Goal: Task Accomplishment & Management: Use online tool/utility

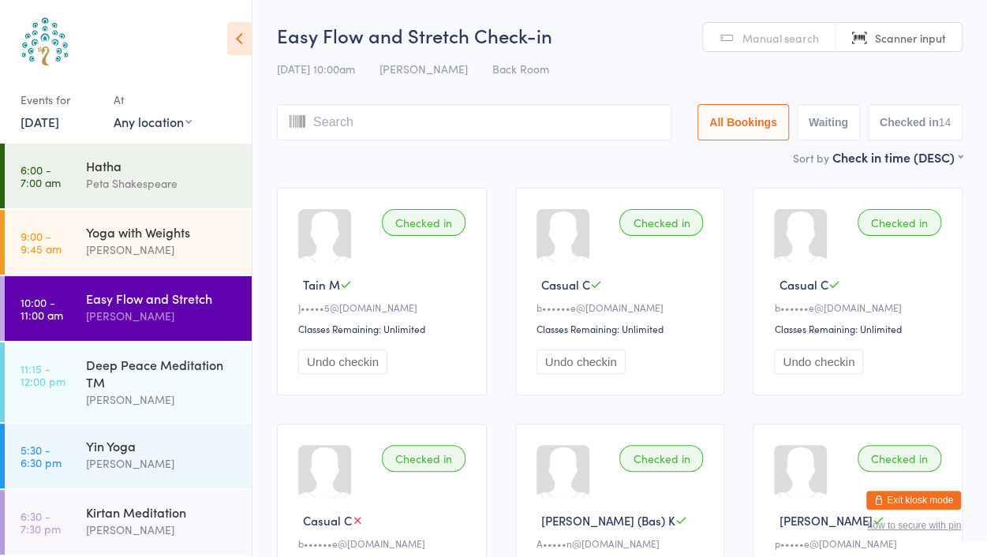
click at [343, 118] on input "search" at bounding box center [474, 122] width 394 height 36
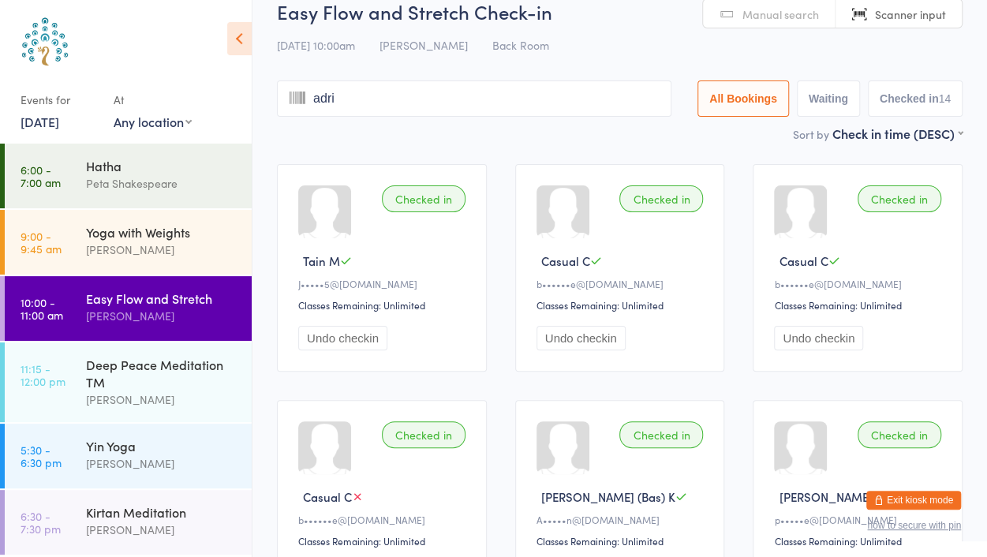
type input "adria"
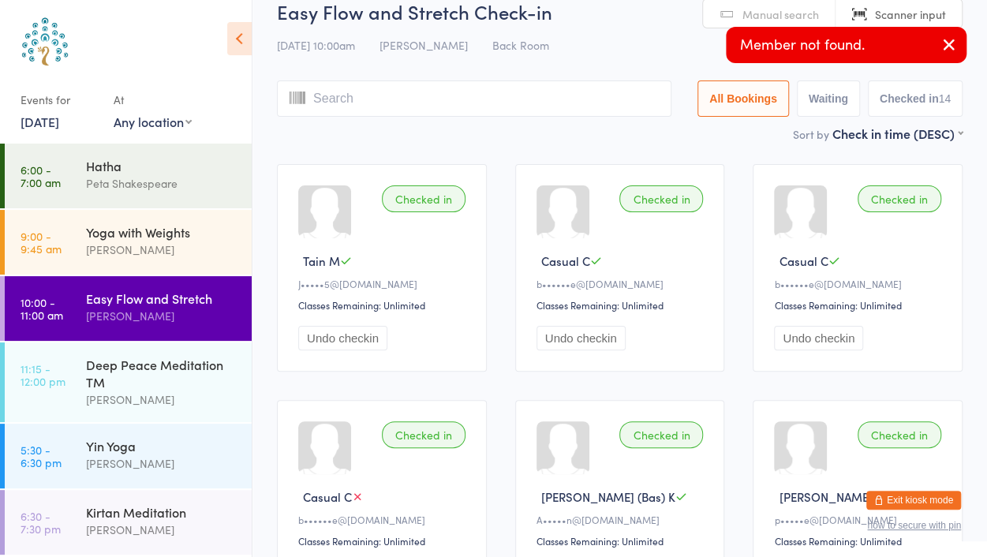
scroll to position [0, 0]
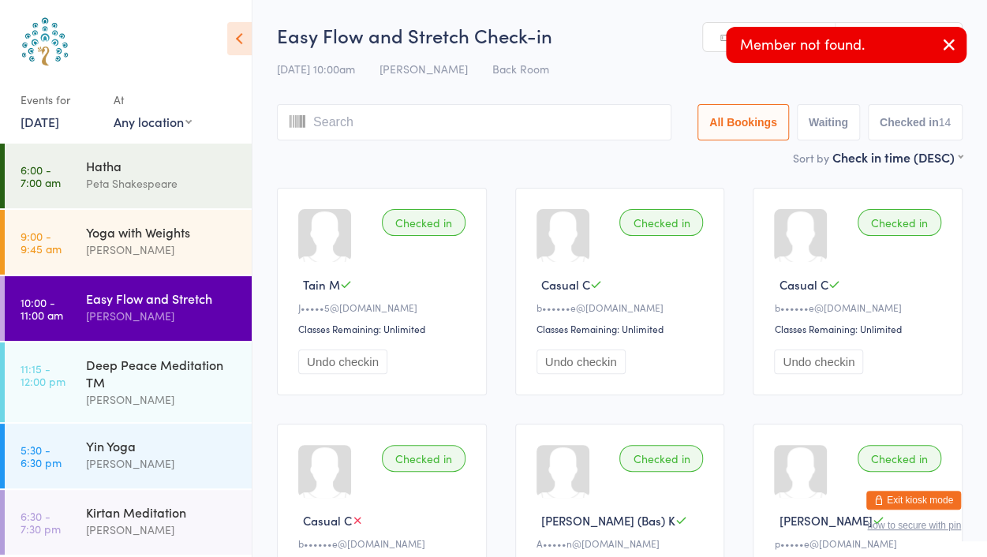
type input "n"
click at [948, 47] on icon "button" at bounding box center [948, 45] width 19 height 20
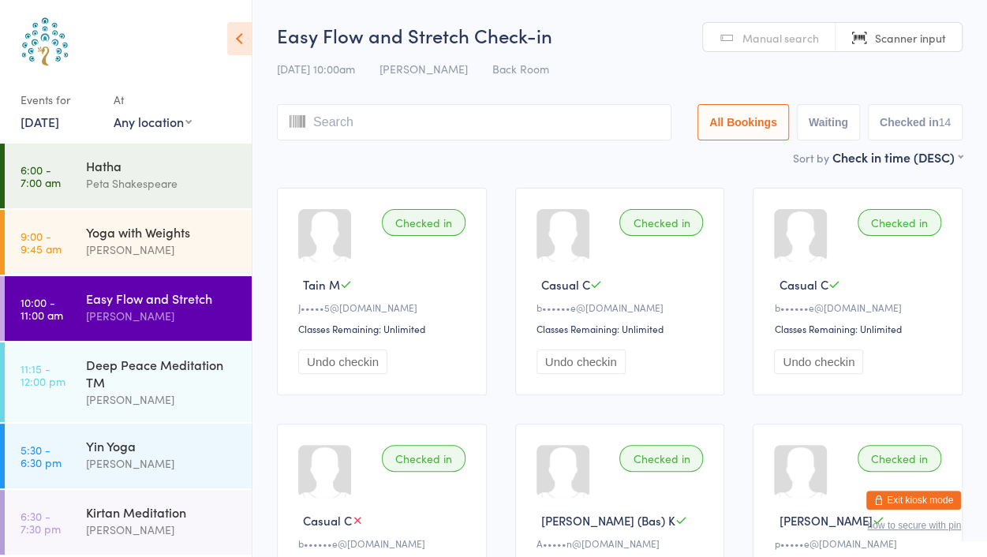
click at [767, 39] on span "Manual search" at bounding box center [780, 38] width 77 height 16
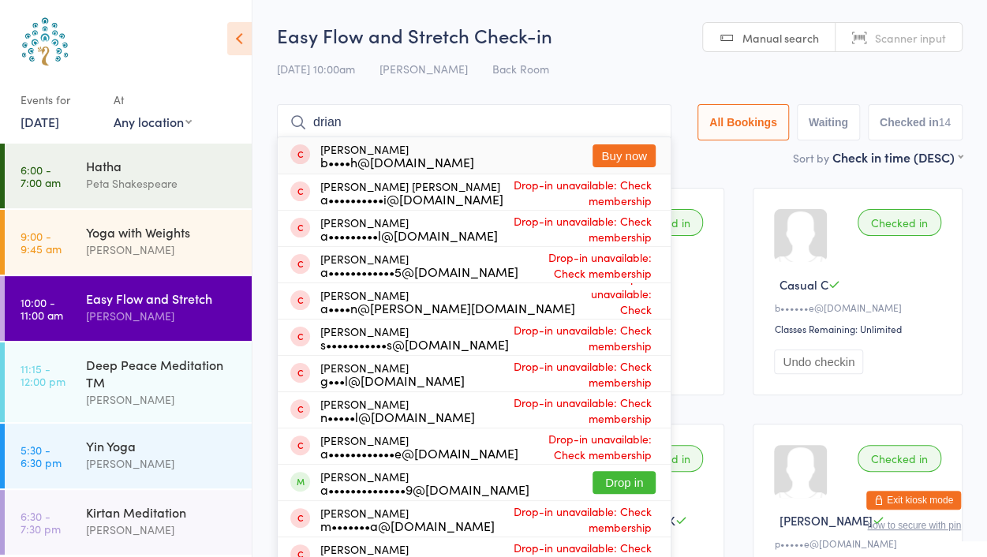
type input "[PERSON_NAME]"
click at [311, 124] on input "[PERSON_NAME]" at bounding box center [474, 122] width 394 height 36
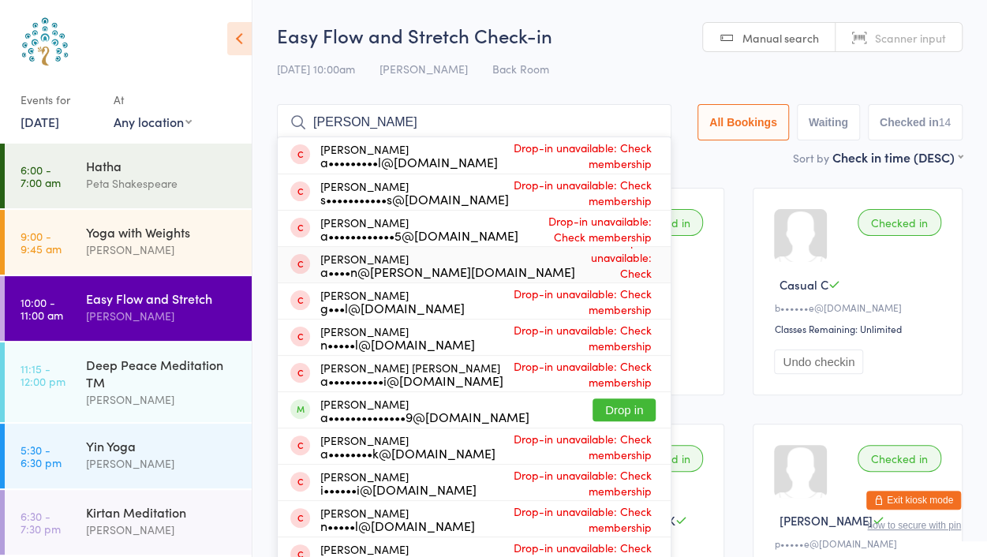
scroll to position [8, 0]
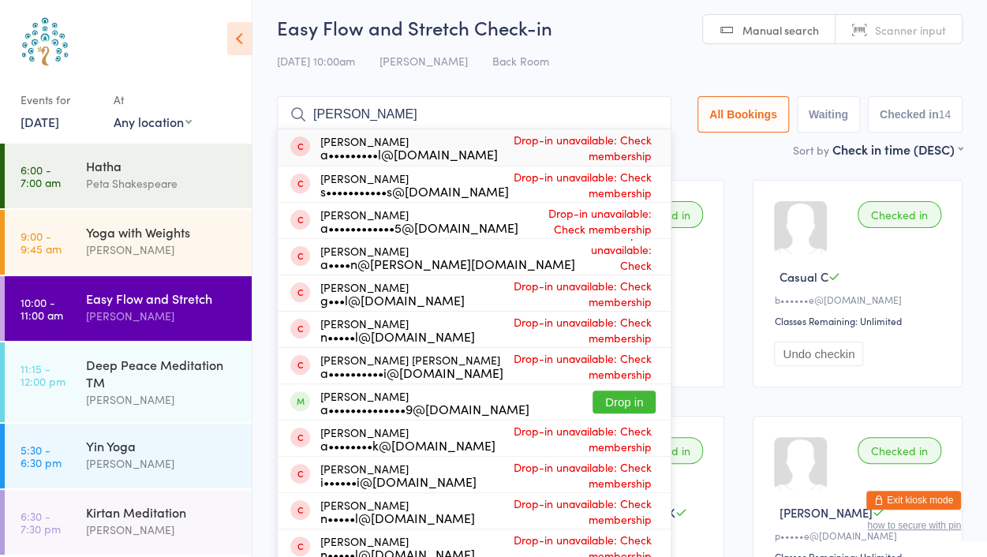
drag, startPoint x: 369, startPoint y: 114, endPoint x: 284, endPoint y: 110, distance: 85.3
click at [284, 110] on input "[PERSON_NAME]" at bounding box center [474, 114] width 394 height 36
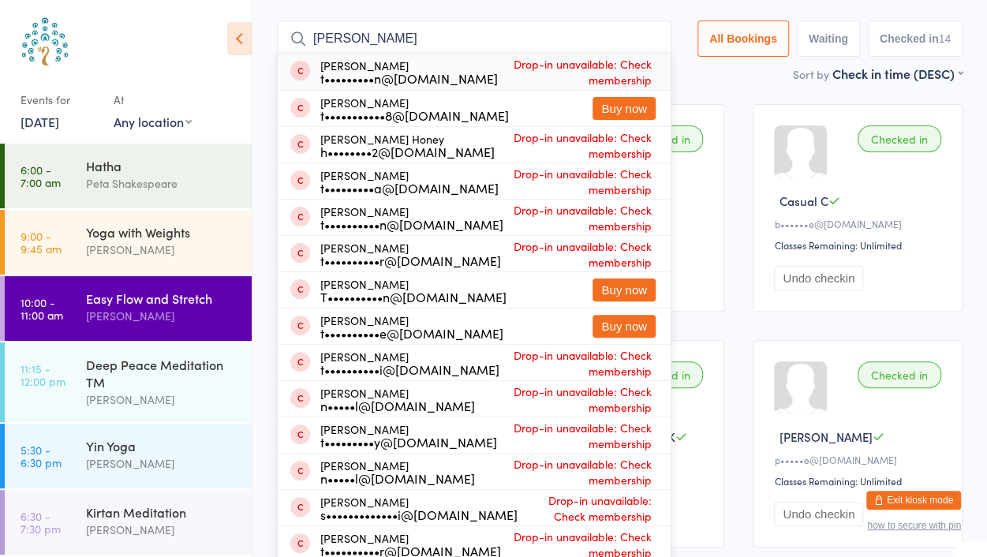
scroll to position [0, 0]
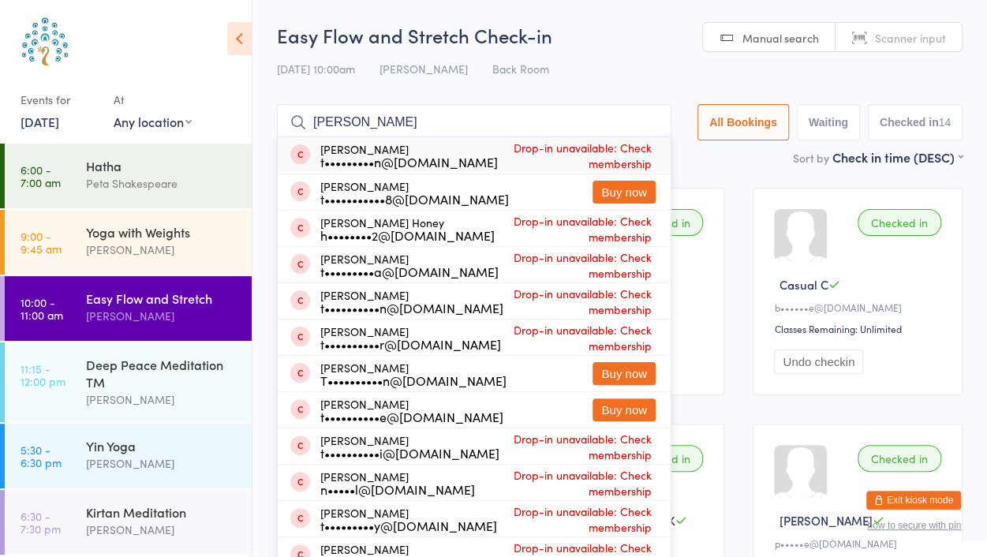
type input "[PERSON_NAME]"
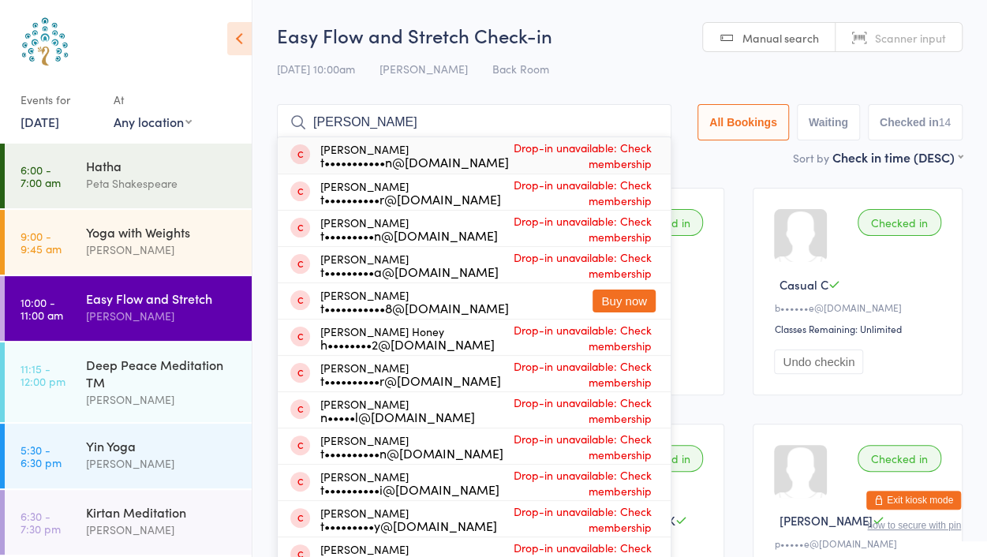
click at [645, 121] on input "[PERSON_NAME]" at bounding box center [474, 122] width 394 height 36
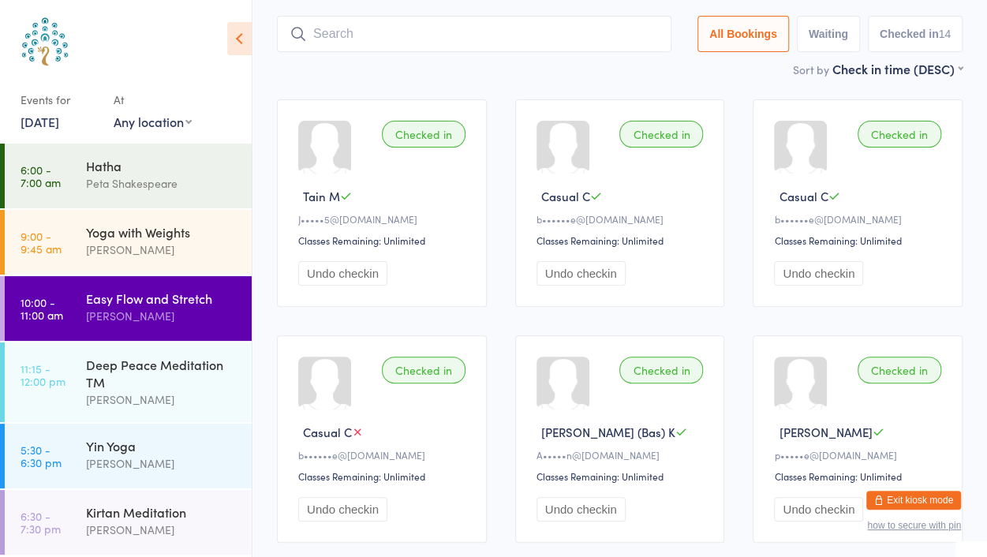
scroll to position [105, 0]
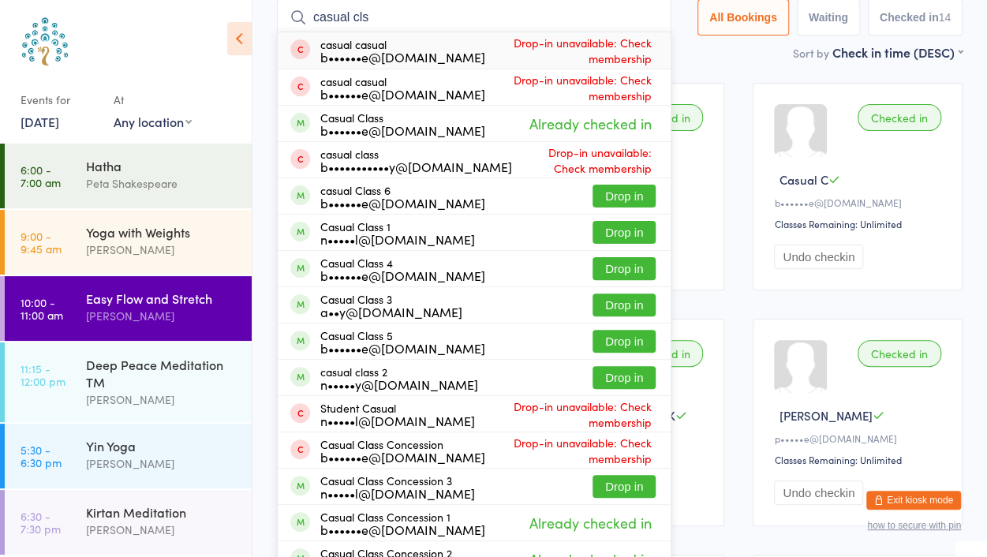
type input "casual cls"
click at [628, 199] on button "Drop in" at bounding box center [623, 196] width 63 height 23
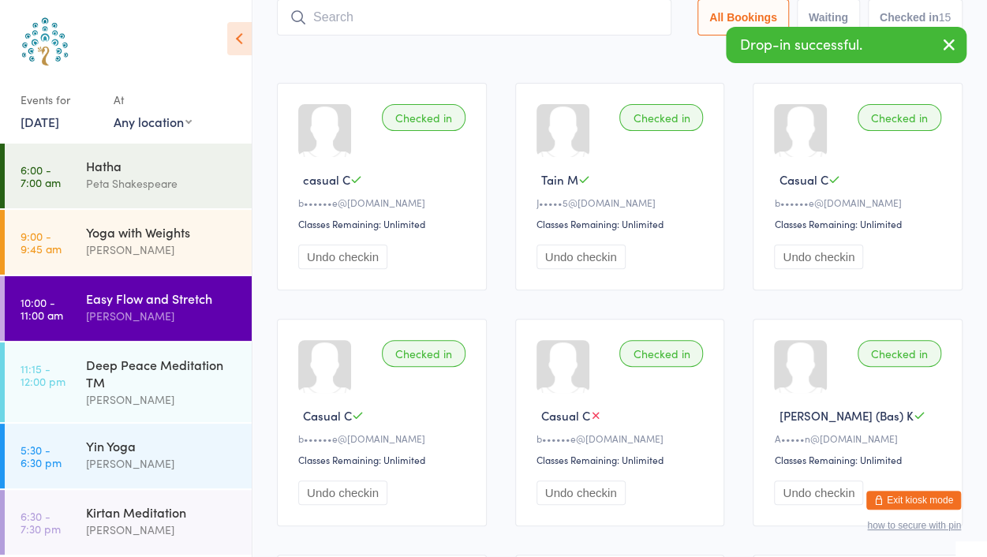
click at [948, 50] on icon "button" at bounding box center [948, 45] width 19 height 20
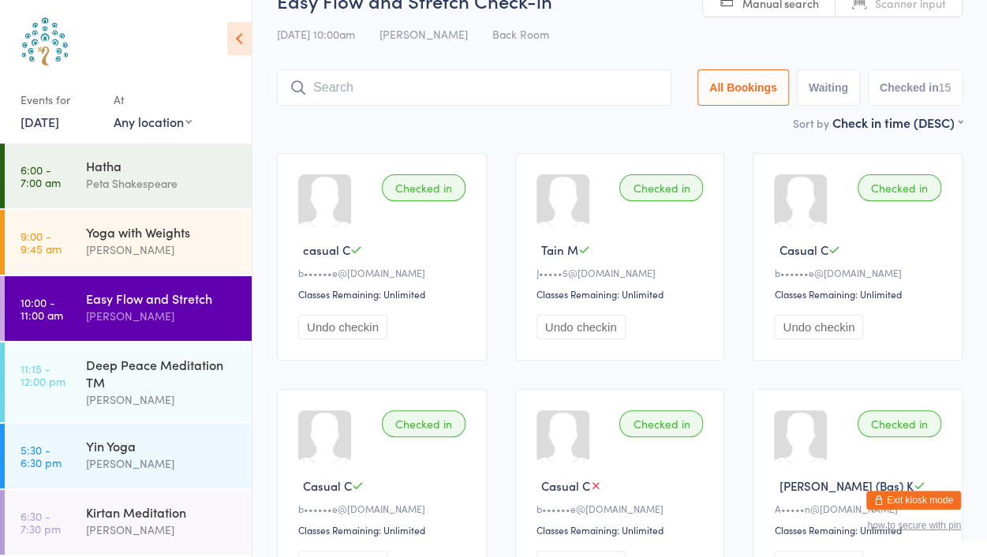
scroll to position [0, 0]
